Goal: Check status: Check status

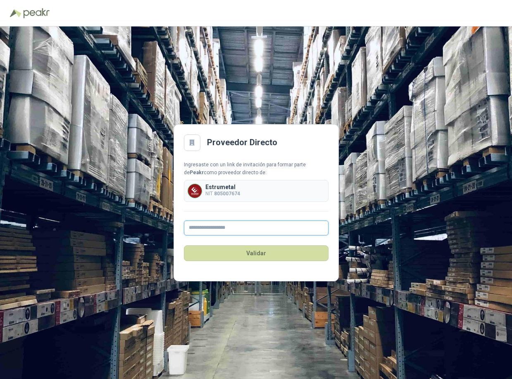
click at [212, 228] on input "text" at bounding box center [256, 227] width 145 height 15
click at [209, 227] on input "text" at bounding box center [256, 227] width 145 height 15
type input "**********"
click at [262, 253] on button "Validar" at bounding box center [256, 253] width 145 height 16
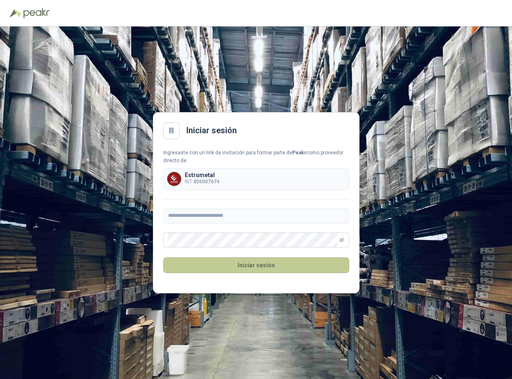
click at [270, 263] on button "Iniciar sesión" at bounding box center [256, 265] width 186 height 16
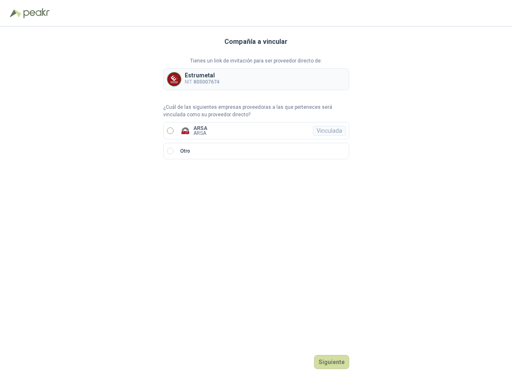
click at [233, 131] on label "ARSA ARSA Vinculada" at bounding box center [256, 130] width 186 height 17
click at [337, 359] on button "Ingresar" at bounding box center [333, 362] width 33 height 14
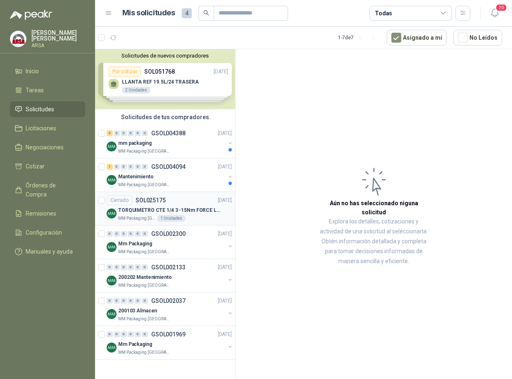
click at [165, 203] on div "Cerrado SOL025175 08/10/24" at bounding box center [169, 200] width 125 height 10
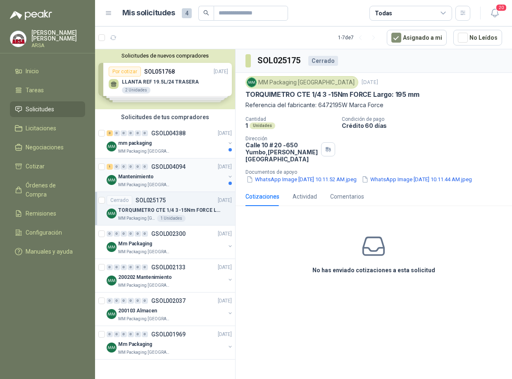
click at [186, 176] on div "Mantenimiento" at bounding box center [171, 177] width 107 height 10
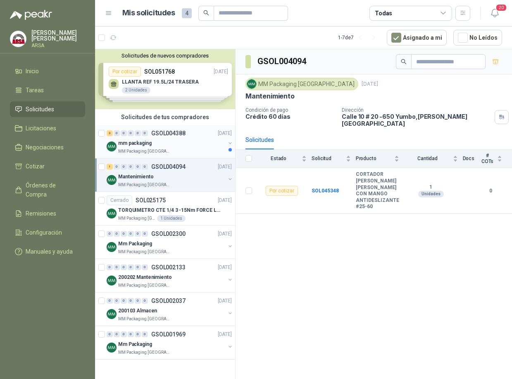
click at [178, 148] on div "MM Packaging [GEOGRAPHIC_DATA]" at bounding box center [171, 151] width 107 height 7
